Goal: Task Accomplishment & Management: Manage account settings

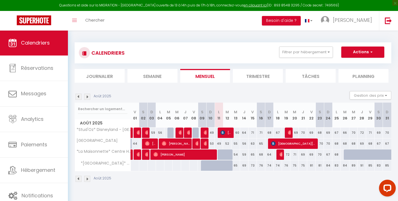
click at [36, 22] on img at bounding box center [34, 20] width 34 height 10
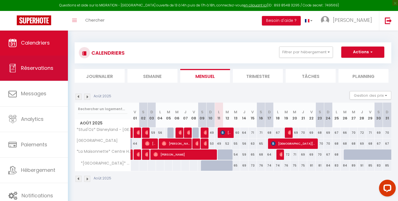
click at [29, 61] on link "Réservations" at bounding box center [34, 67] width 68 height 25
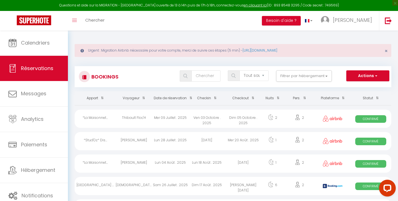
click at [32, 19] on img at bounding box center [34, 20] width 34 height 10
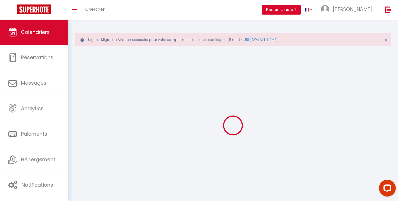
click at [32, 19] on link at bounding box center [34, 10] width 68 height 20
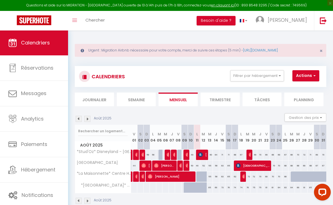
click at [198, 174] on div at bounding box center [199, 176] width 6 height 11
type input "49"
type input "Lun 11 Août 2025"
type input "[DATE]"
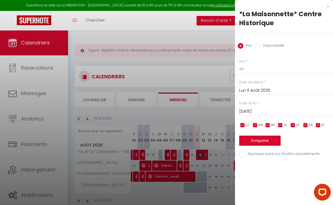
click at [201, 176] on div at bounding box center [166, 102] width 333 height 205
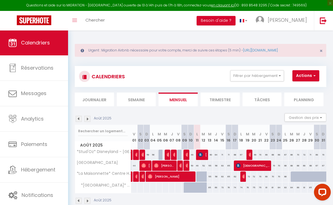
click at [198, 176] on div at bounding box center [199, 176] width 6 height 11
type input "49"
type input "Lun 11 Août 2025"
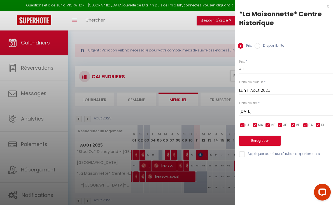
click at [250, 110] on input "[DATE]" at bounding box center [286, 111] width 94 height 7
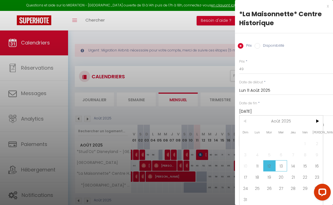
click at [278, 166] on span "13" at bounding box center [281, 165] width 12 height 11
type input "Mer 13 Août 2025"
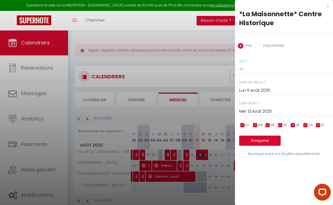
click at [267, 43] on label "Disponibilité" at bounding box center [272, 46] width 24 height 6
click at [260, 43] on input "Disponibilité" at bounding box center [257, 46] width 6 height 6
radio input "true"
radio input "false"
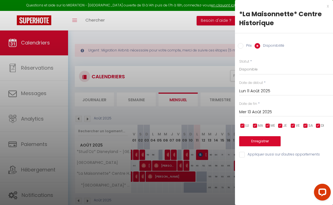
click at [248, 140] on button "Enregistrer" at bounding box center [259, 141] width 41 height 10
